Goal: Task Accomplishment & Management: Complete application form

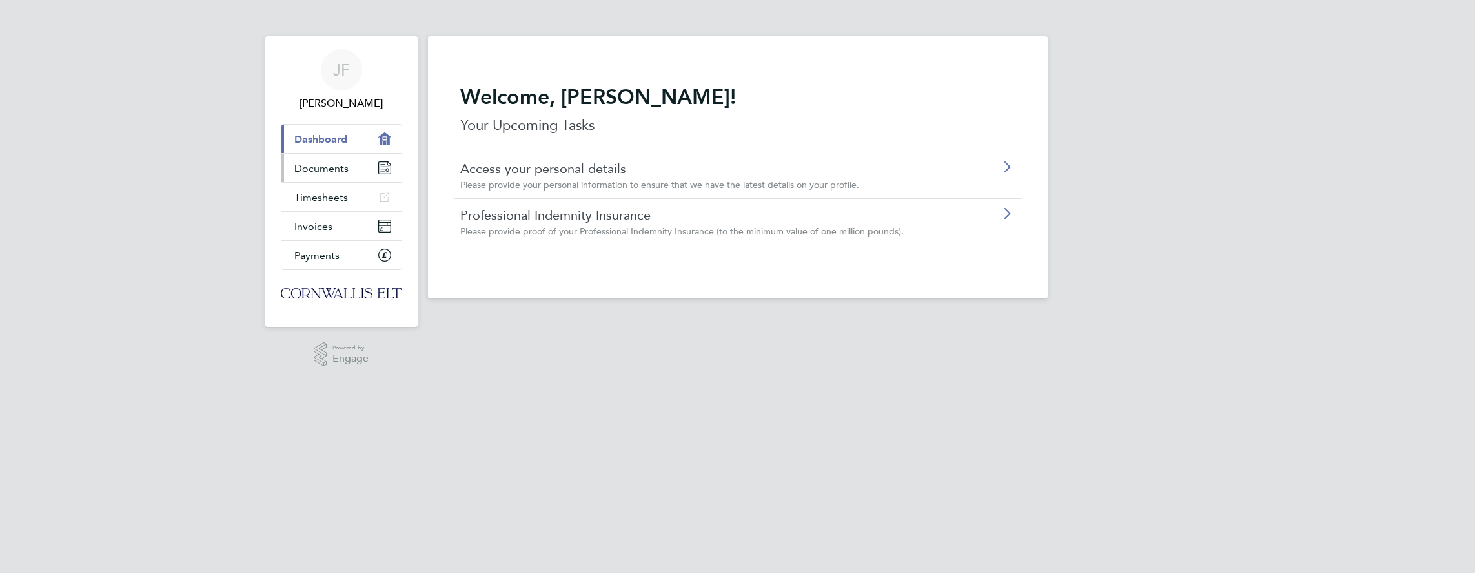
click at [329, 165] on span "Documents" at bounding box center [321, 168] width 54 height 12
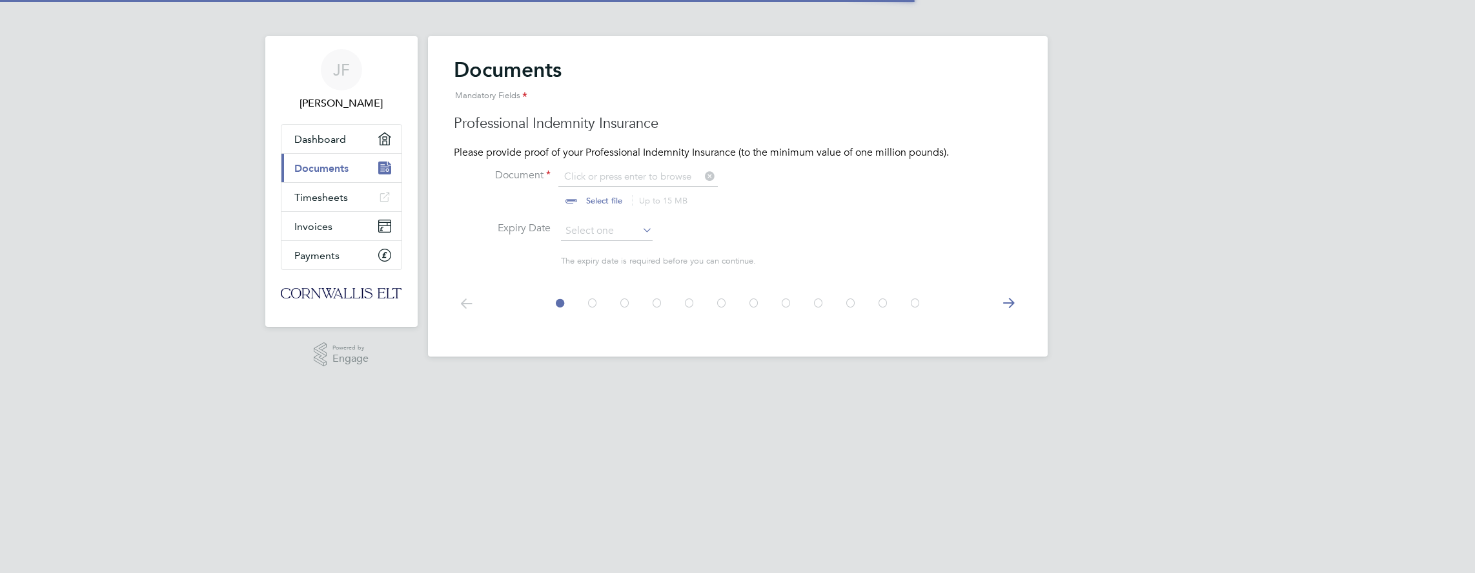
scroll to position [17, 160]
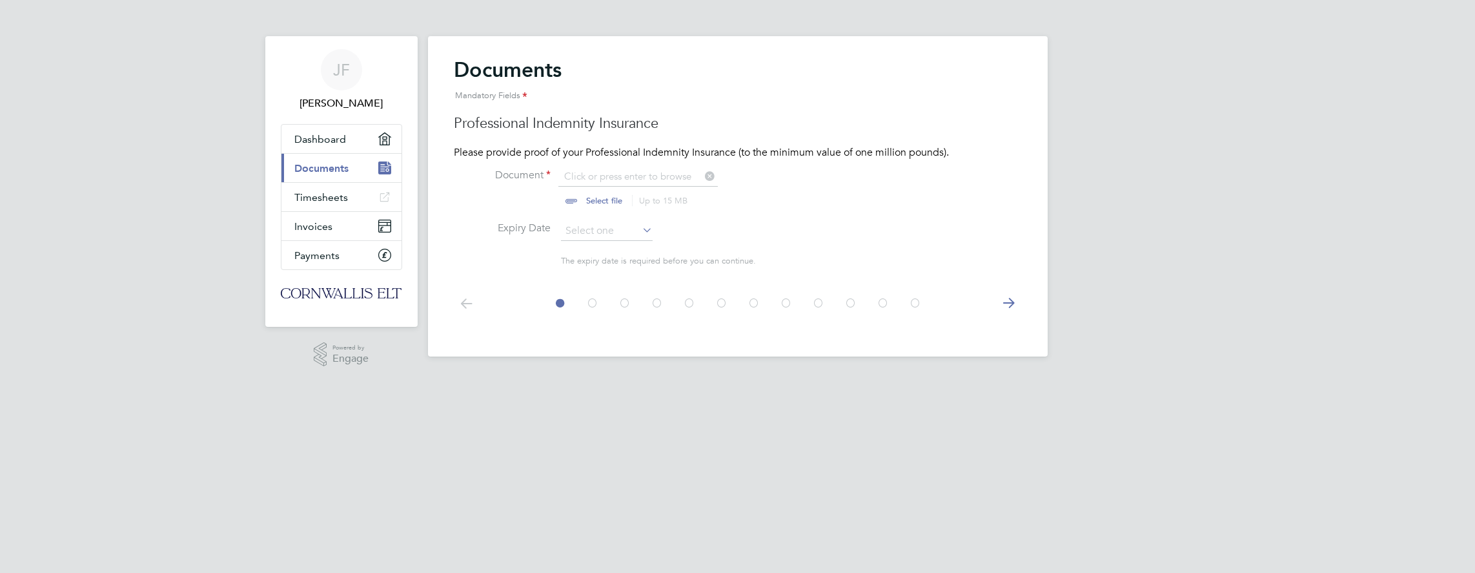
click at [1012, 304] on icon at bounding box center [1009, 303] width 26 height 29
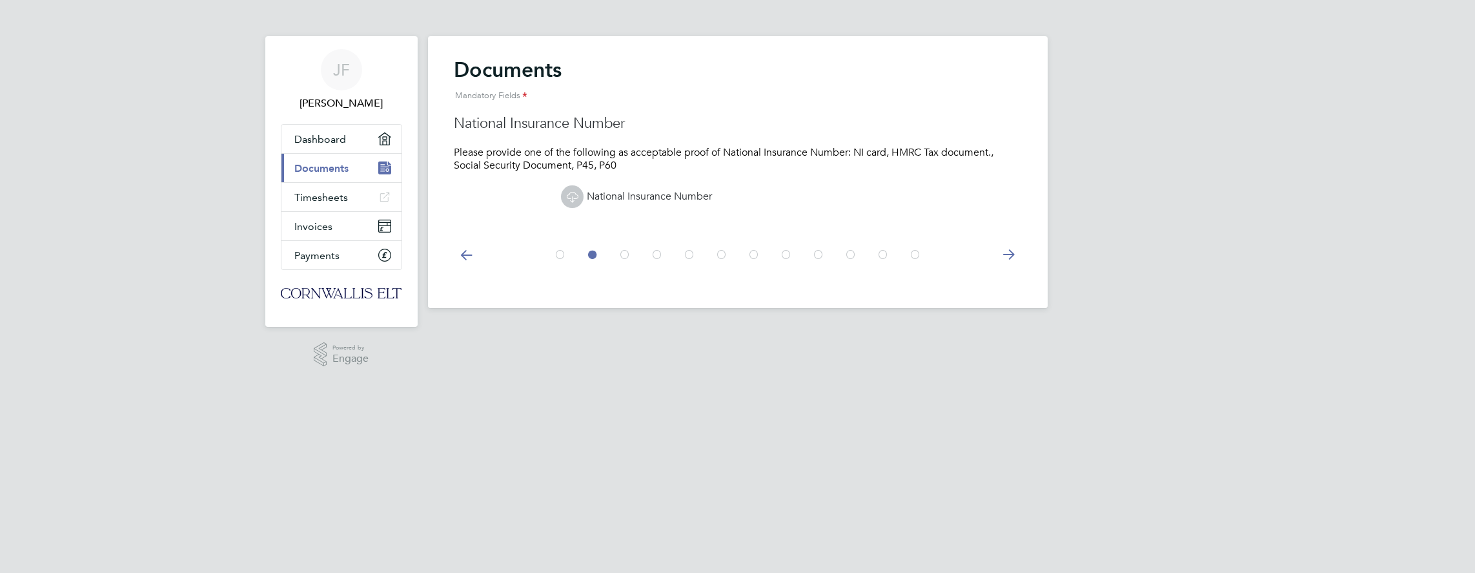
click at [1012, 304] on div "Documents Mandatory Fields Professional Indemnity Insurance Please provide proo…" at bounding box center [738, 172] width 620 height 272
click at [1005, 255] on icon at bounding box center [1009, 254] width 26 height 29
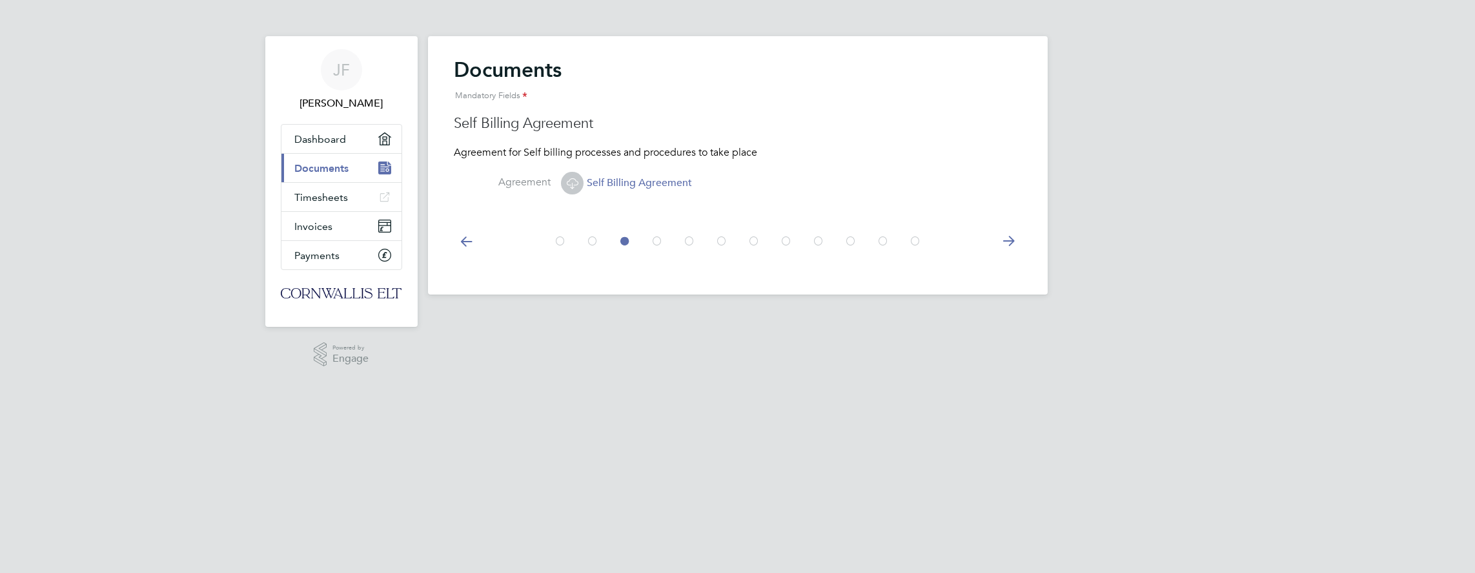
click at [1010, 241] on icon at bounding box center [1009, 241] width 26 height 29
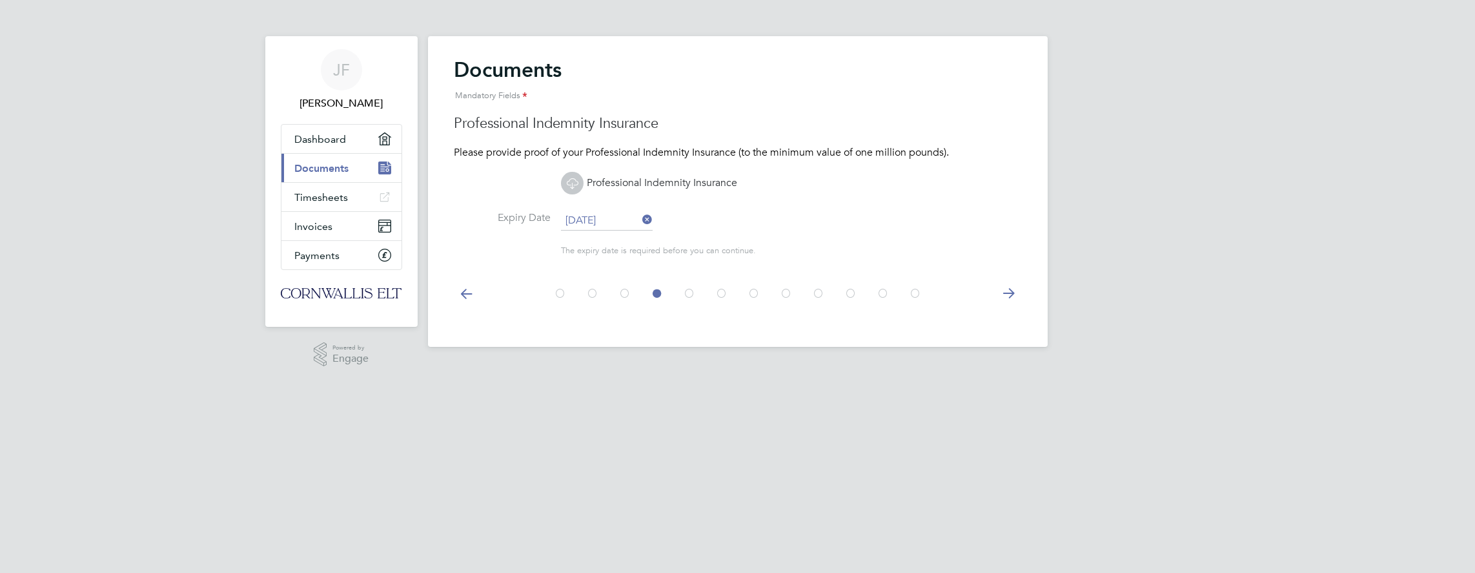
click at [1006, 296] on icon at bounding box center [1009, 293] width 26 height 29
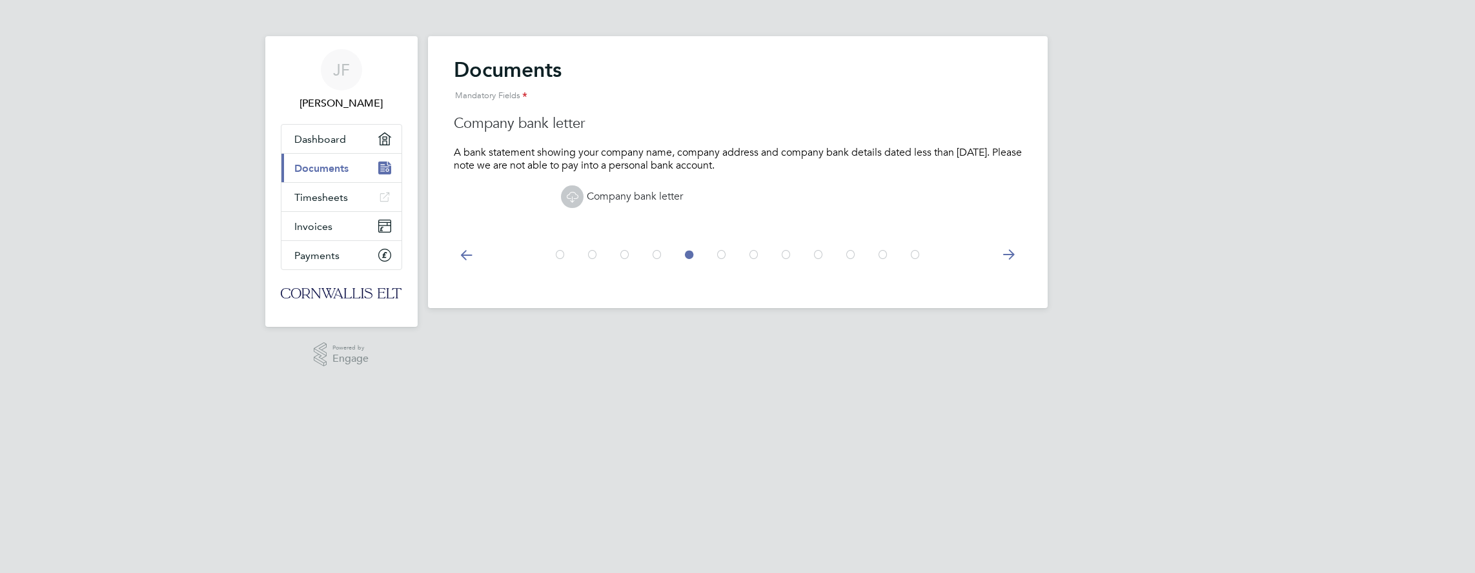
click at [1012, 254] on icon at bounding box center [1009, 254] width 26 height 29
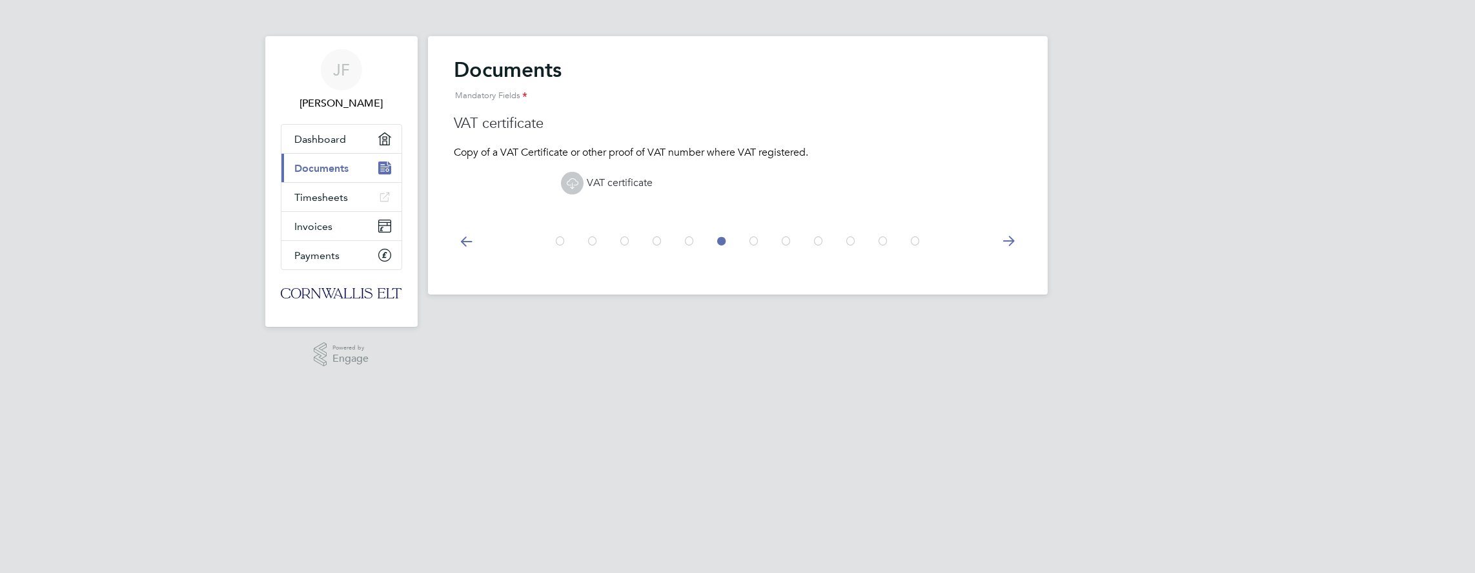
click at [1009, 238] on icon at bounding box center [1009, 241] width 26 height 29
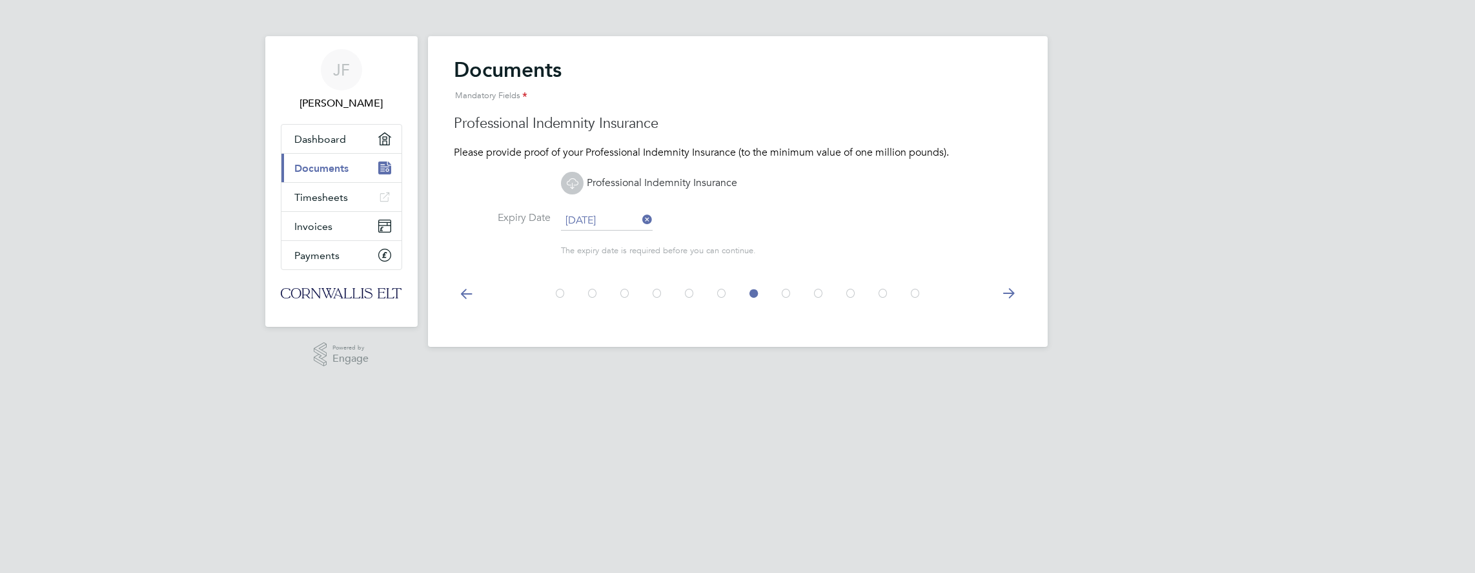
click at [1012, 292] on icon at bounding box center [1009, 293] width 26 height 29
click at [1007, 290] on icon at bounding box center [1009, 293] width 26 height 29
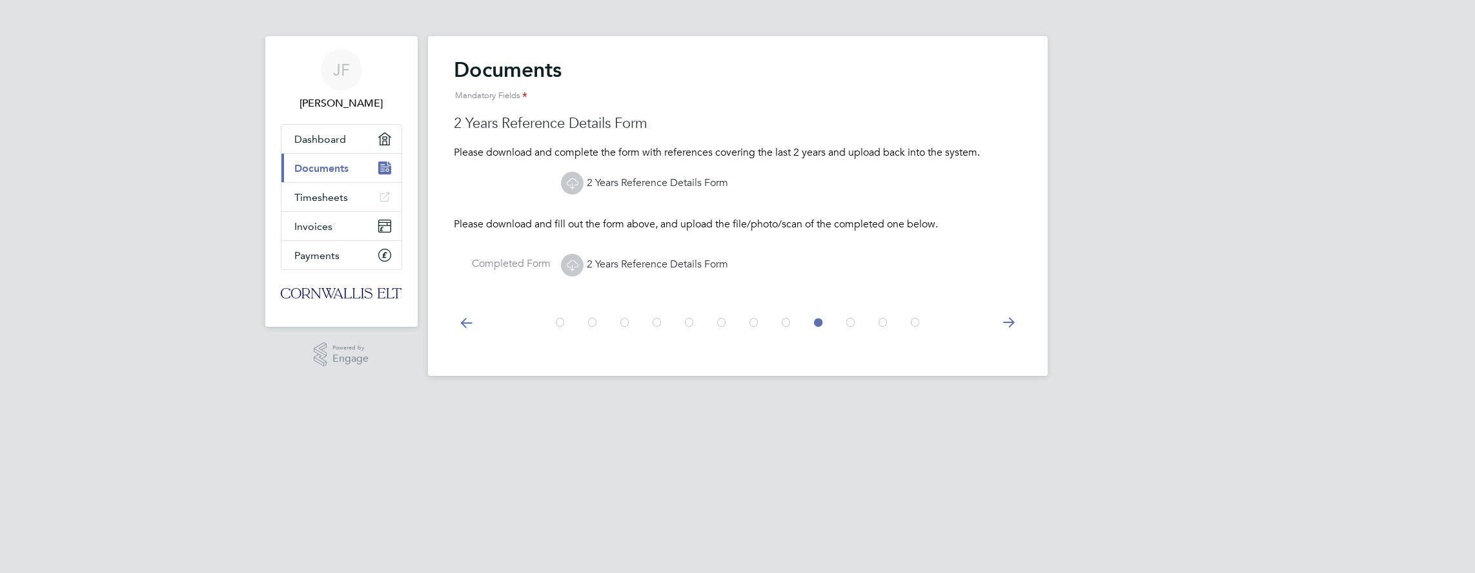
click at [1005, 318] on icon at bounding box center [1009, 322] width 26 height 29
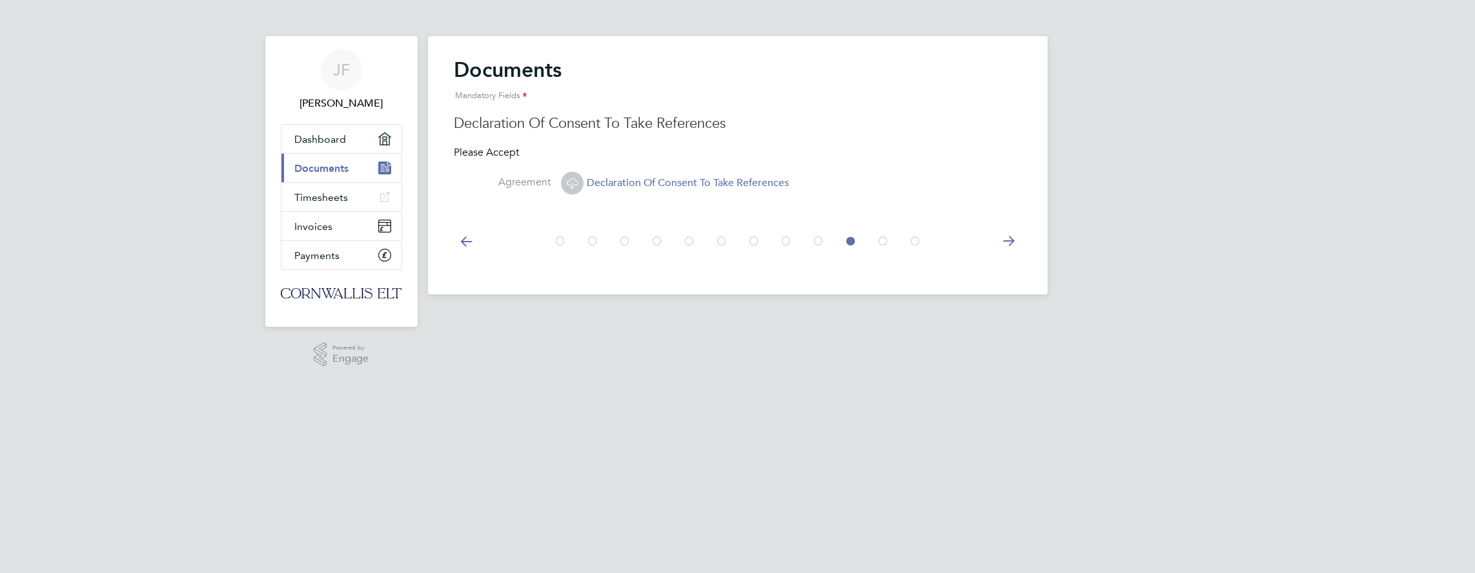
click at [1010, 240] on icon at bounding box center [1009, 241] width 26 height 29
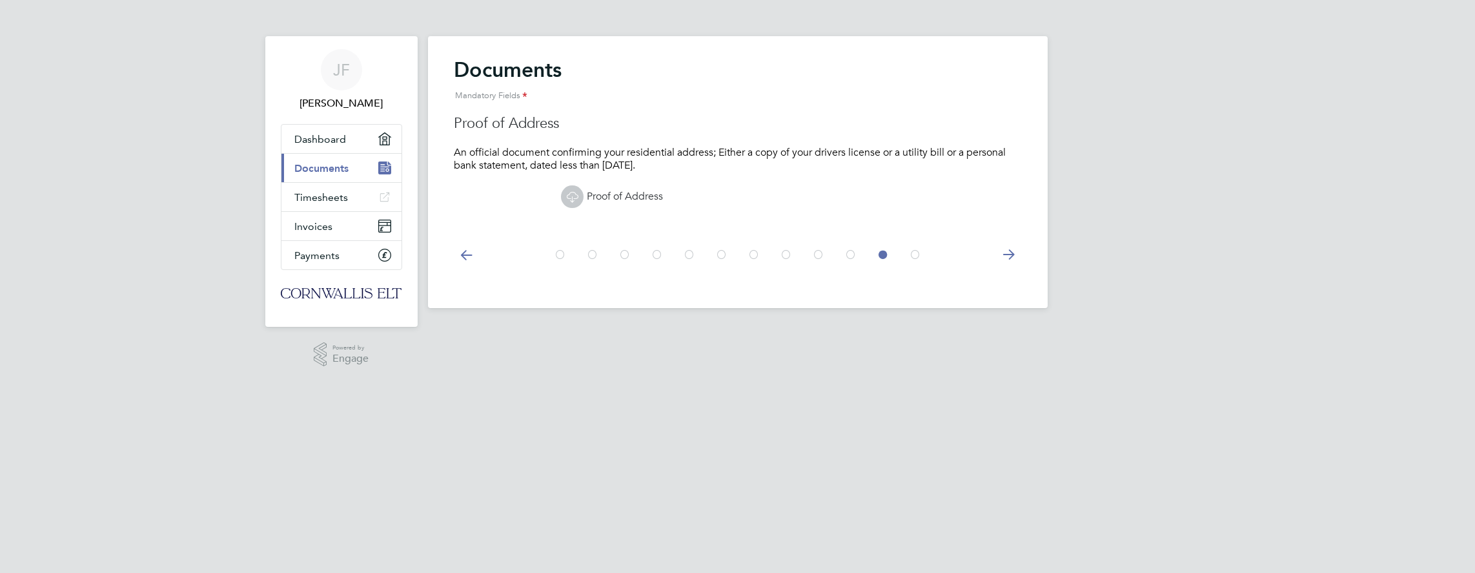
click at [1008, 255] on icon at bounding box center [1009, 254] width 26 height 29
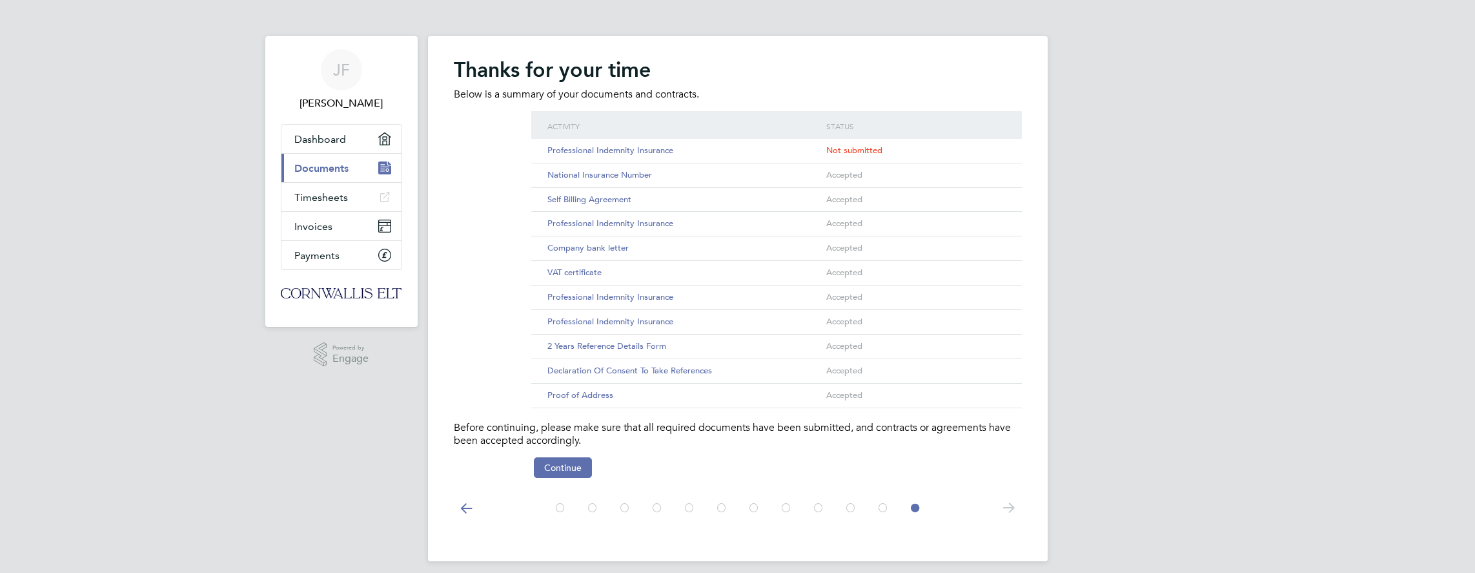
click at [229, 255] on div "[PERSON_NAME] [PERSON_NAME] Applications: Dashboard Current page: Documents Tim…" at bounding box center [737, 291] width 1475 height 582
click at [465, 504] on icon at bounding box center [467, 507] width 26 height 29
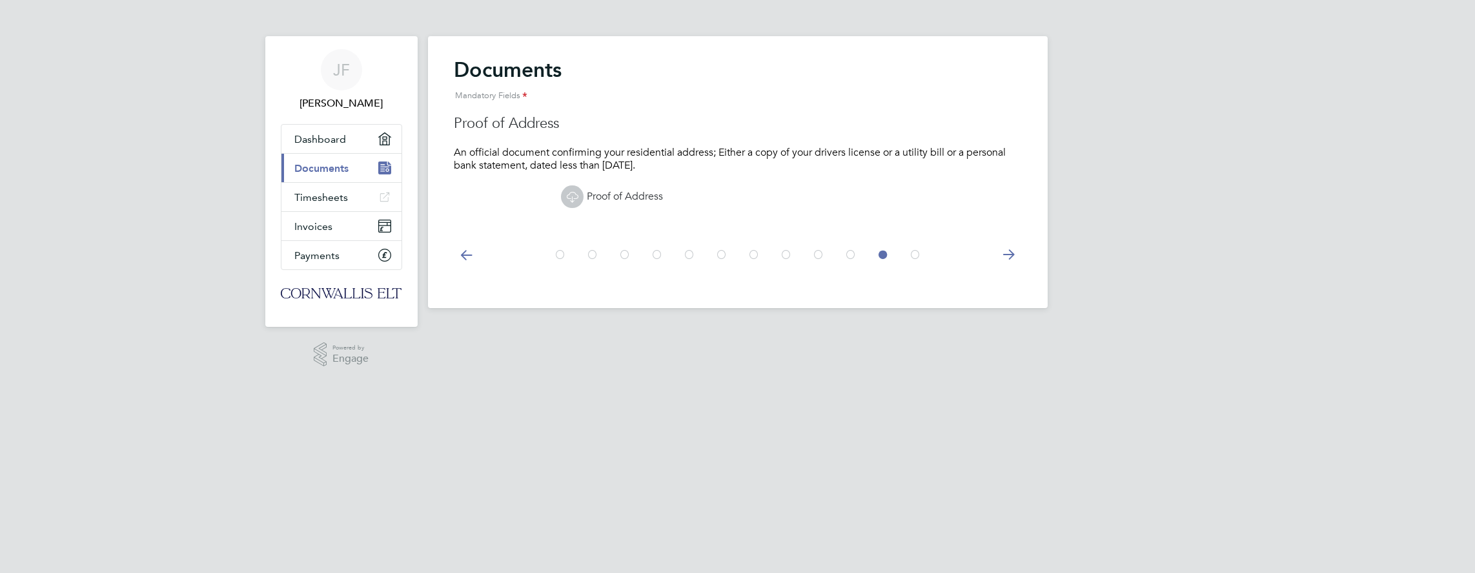
click at [461, 329] on html "[PERSON_NAME] [PERSON_NAME] Applications: Dashboard Current page: Documents Tim…" at bounding box center [737, 164] width 1475 height 329
click at [460, 329] on html "[PERSON_NAME] [PERSON_NAME] Applications: Dashboard Current page: Documents Tim…" at bounding box center [737, 164] width 1475 height 329
click at [458, 329] on html "[PERSON_NAME] [PERSON_NAME] Applications: Dashboard Current page: Documents Tim…" at bounding box center [737, 164] width 1475 height 329
click at [310, 135] on span "Dashboard" at bounding box center [320, 139] width 52 height 12
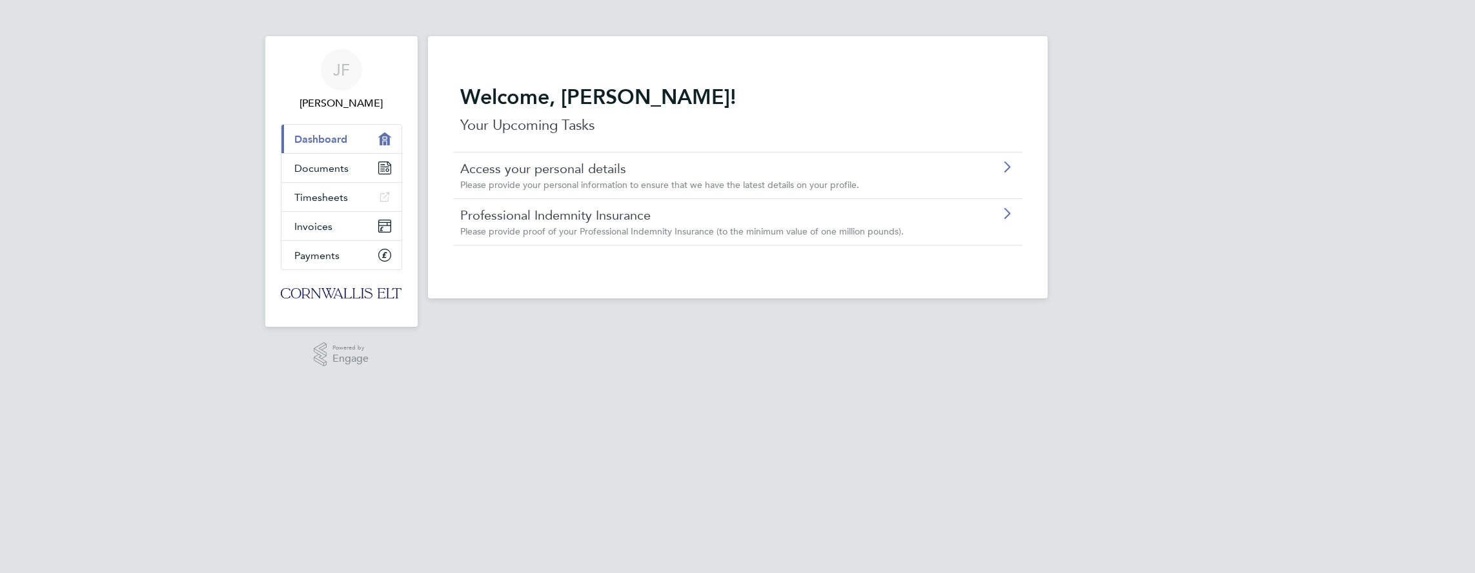
click at [668, 178] on div "Access your personal details Please provide your personal information to ensure…" at bounding box center [704, 175] width 489 height 30
